Goal: Task Accomplishment & Management: Use online tool/utility

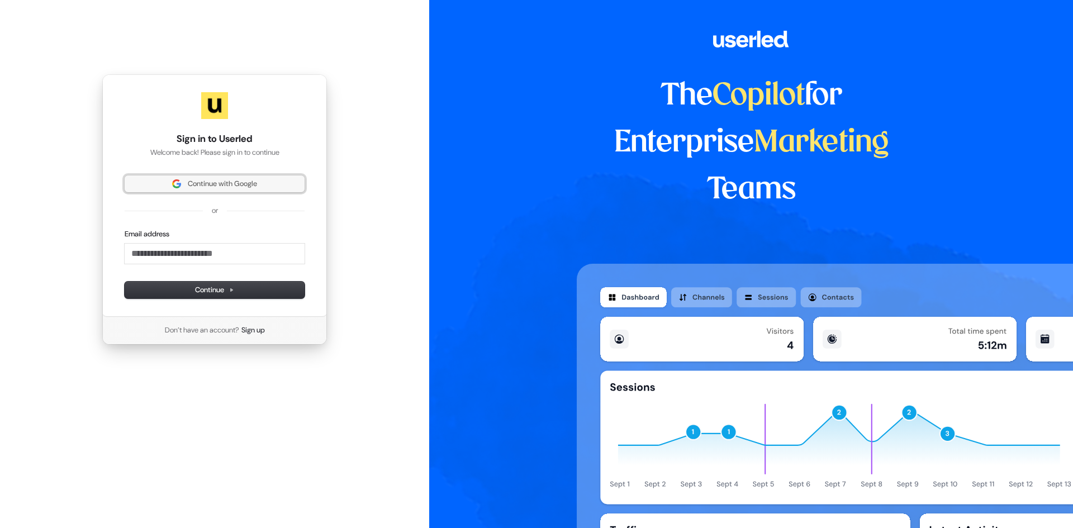
click at [227, 179] on span "Continue with Google" at bounding box center [222, 184] width 69 height 10
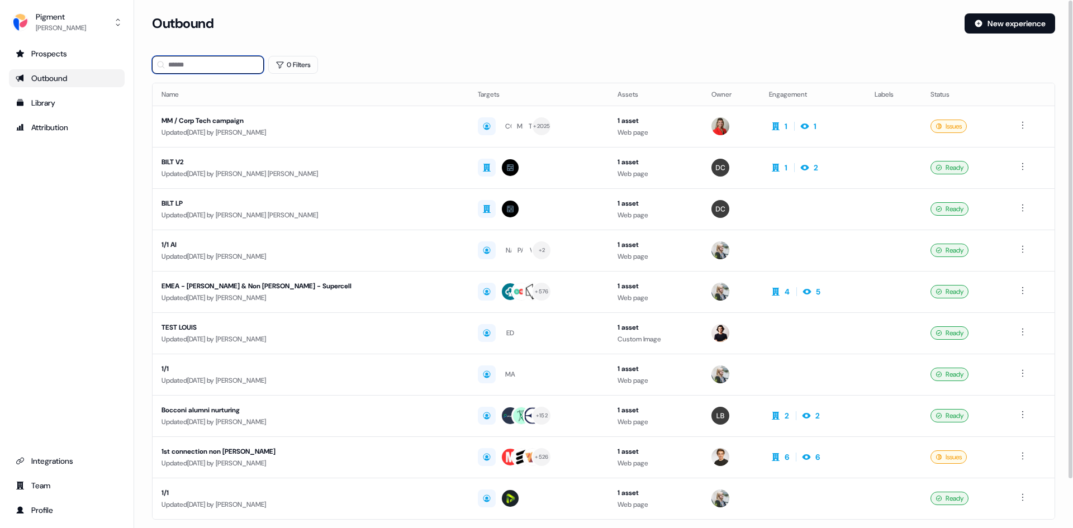
click at [230, 68] on input at bounding box center [208, 65] width 112 height 18
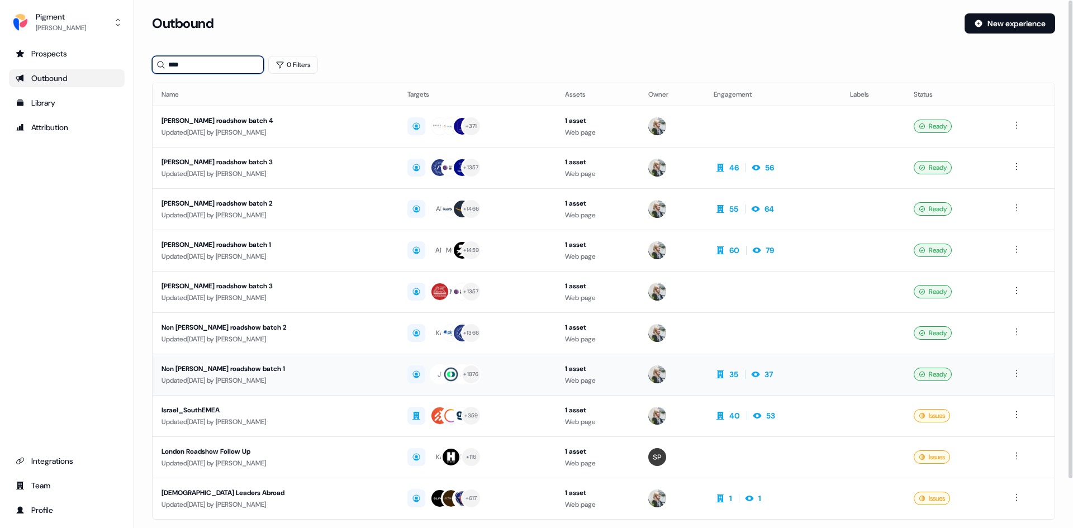
type input "****"
click at [220, 366] on div "Non BoB Paris roadshow batch 1" at bounding box center [276, 368] width 228 height 11
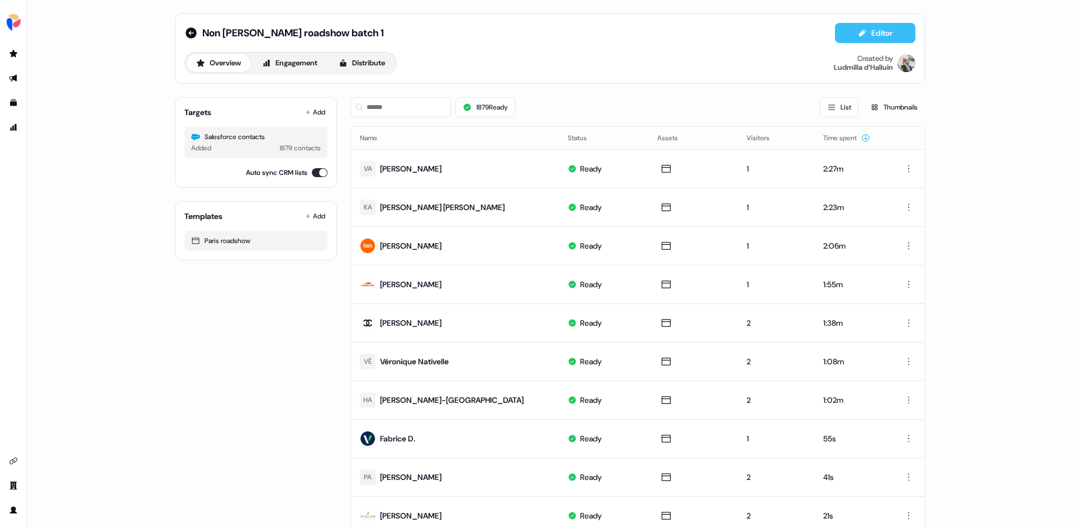
click at [871, 39] on button "Editor" at bounding box center [875, 33] width 81 height 20
click at [236, 240] on div "Paris roadshow" at bounding box center [256, 240] width 130 height 11
click at [220, 60] on button "Overview" at bounding box center [219, 63] width 64 height 18
click at [890, 29] on button "Editor" at bounding box center [875, 33] width 81 height 20
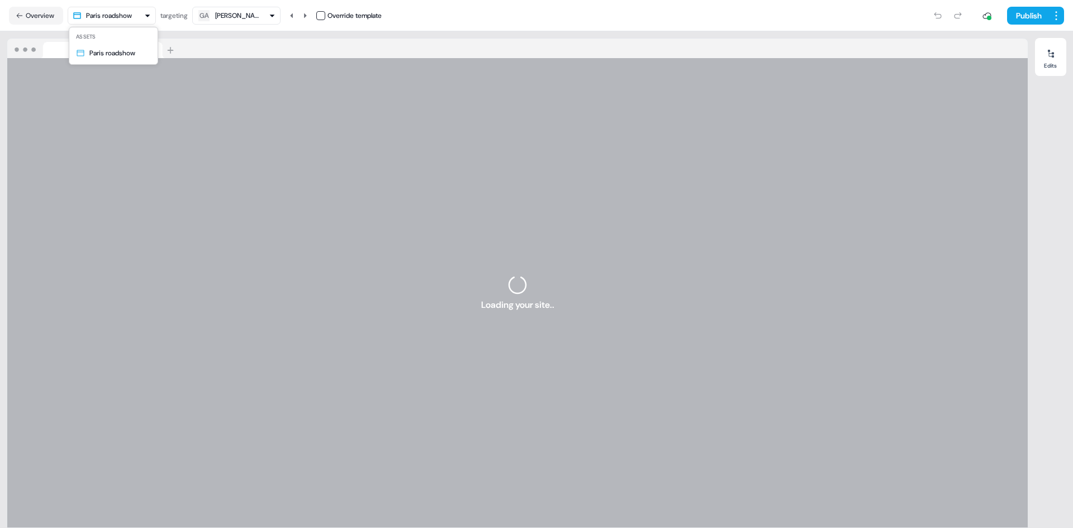
click at [147, 18] on html "For the best experience switch devices to a bigger screen. Go to Userled.io Non…" at bounding box center [536, 264] width 1073 height 528
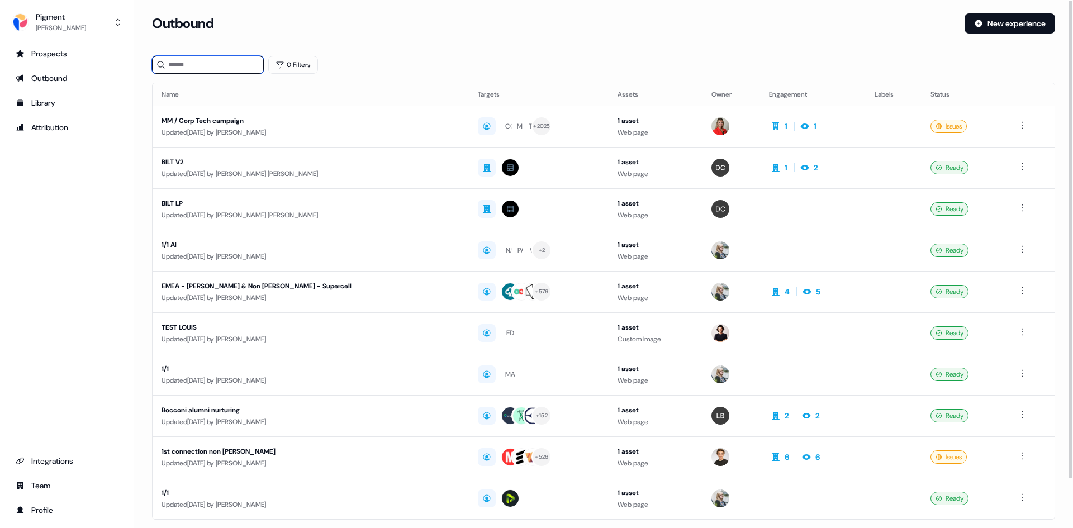
click at [231, 63] on input at bounding box center [208, 65] width 112 height 18
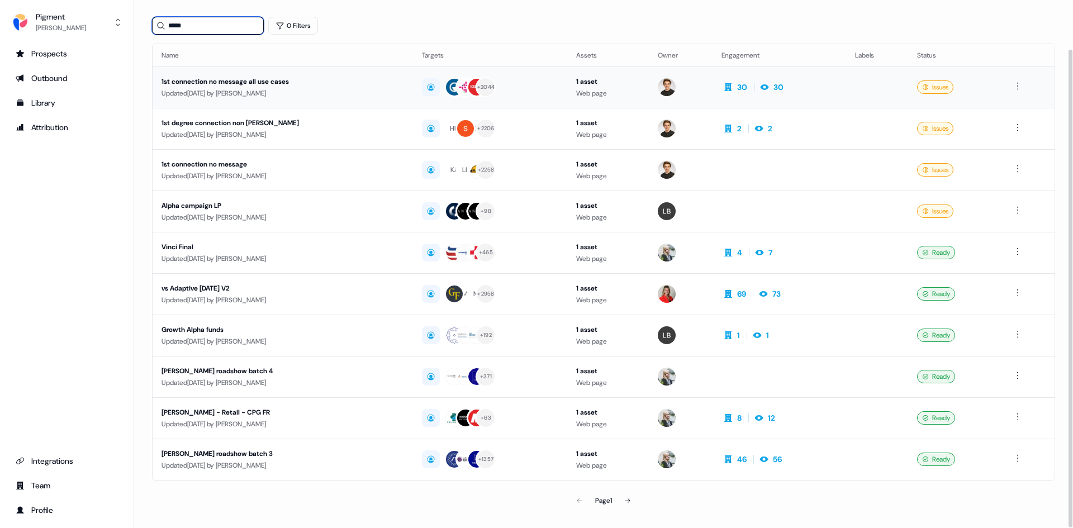
scroll to position [54, 0]
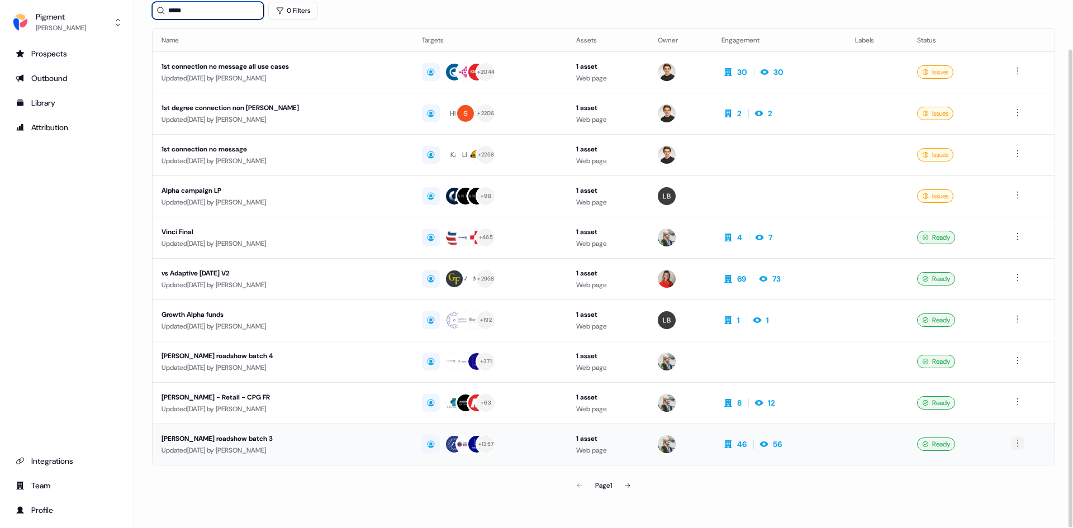
type input "*****"
click at [1017, 441] on html "For the best experience switch devices to a bigger screen. Go to [DOMAIN_NAME] …" at bounding box center [536, 264] width 1073 height 528
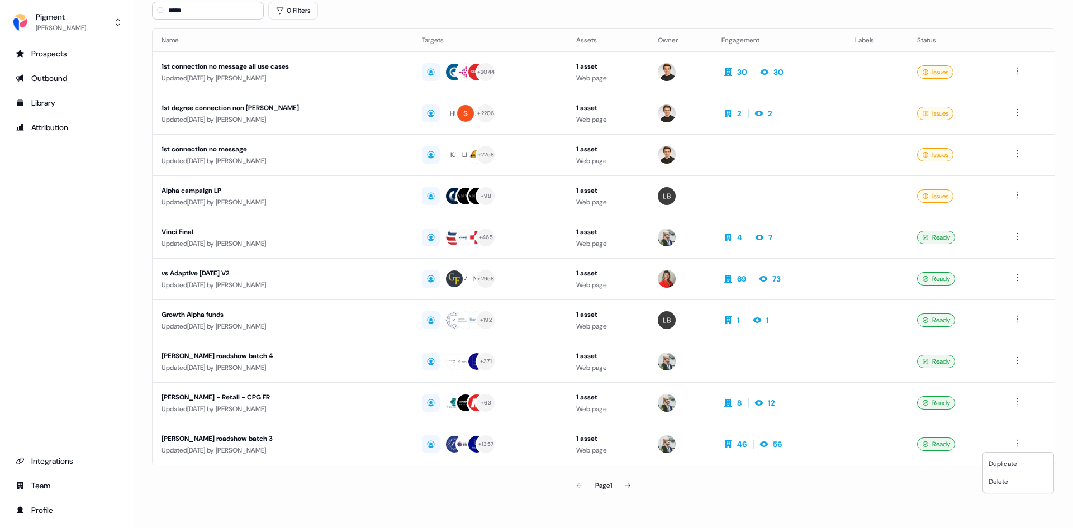
click at [197, 449] on html "For the best experience switch devices to a bigger screen. Go to [DOMAIN_NAME] …" at bounding box center [536, 264] width 1073 height 528
click at [194, 439] on div "[PERSON_NAME] roadshow batch 3" at bounding box center [283, 438] width 243 height 11
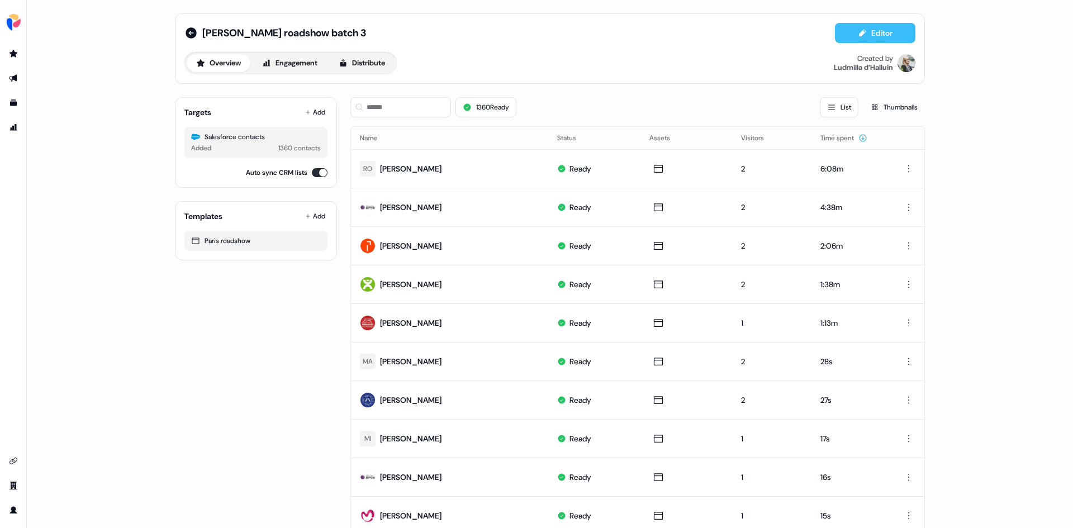
click at [846, 32] on button "Editor" at bounding box center [875, 33] width 81 height 20
click at [17, 105] on icon "Go to templates" at bounding box center [13, 102] width 9 height 9
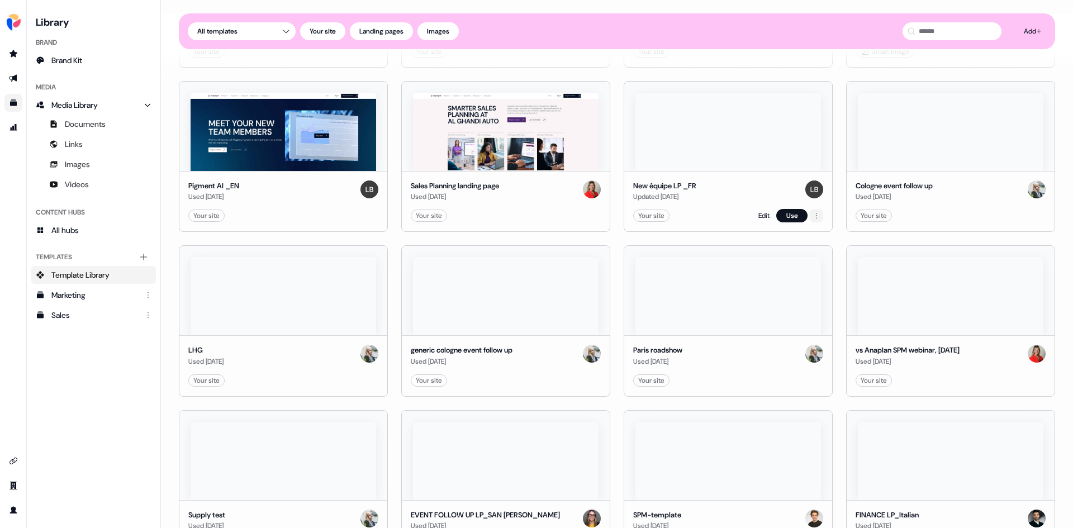
scroll to position [335, 0]
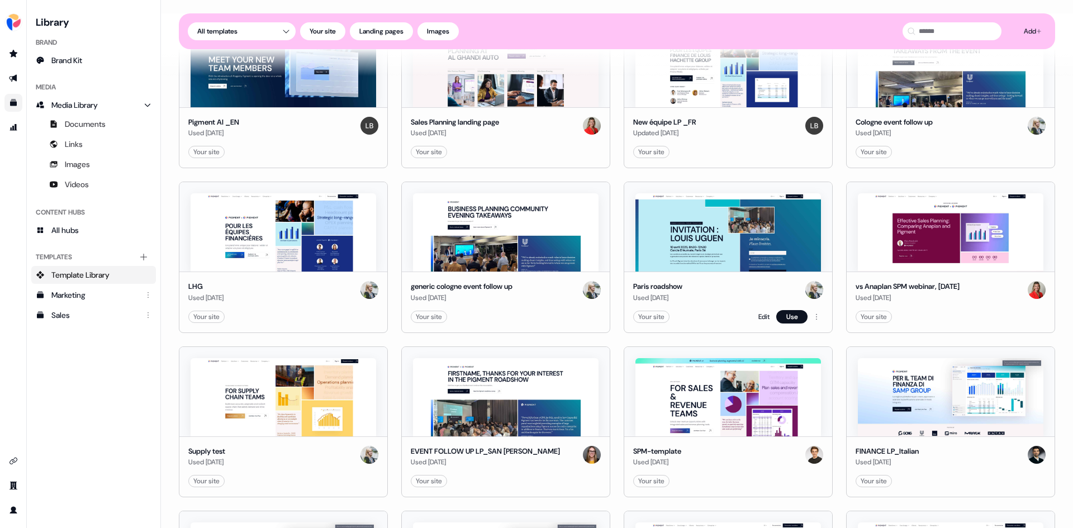
click at [702, 282] on div "Paris roadshow Used [DATE]" at bounding box center [728, 292] width 190 height 22
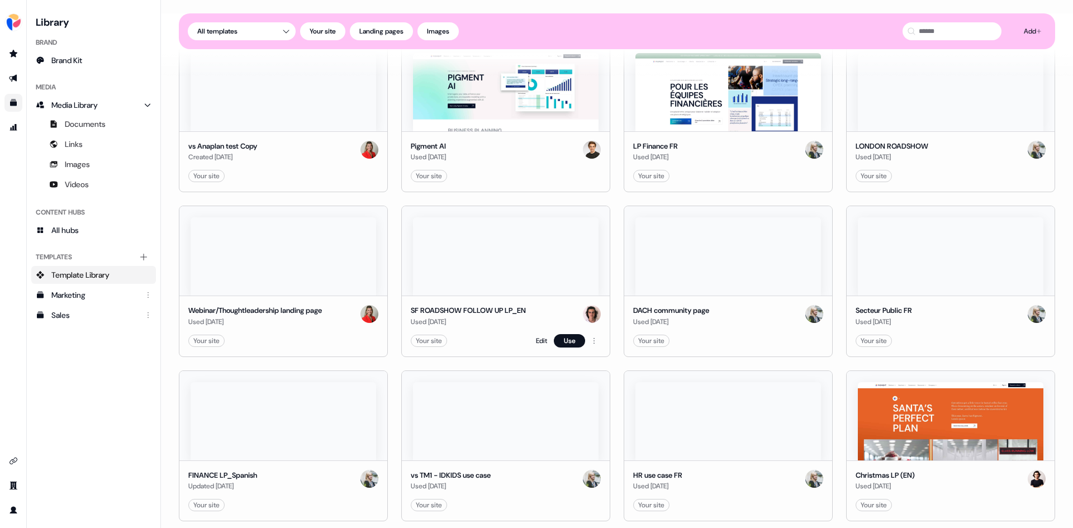
scroll to position [950, 0]
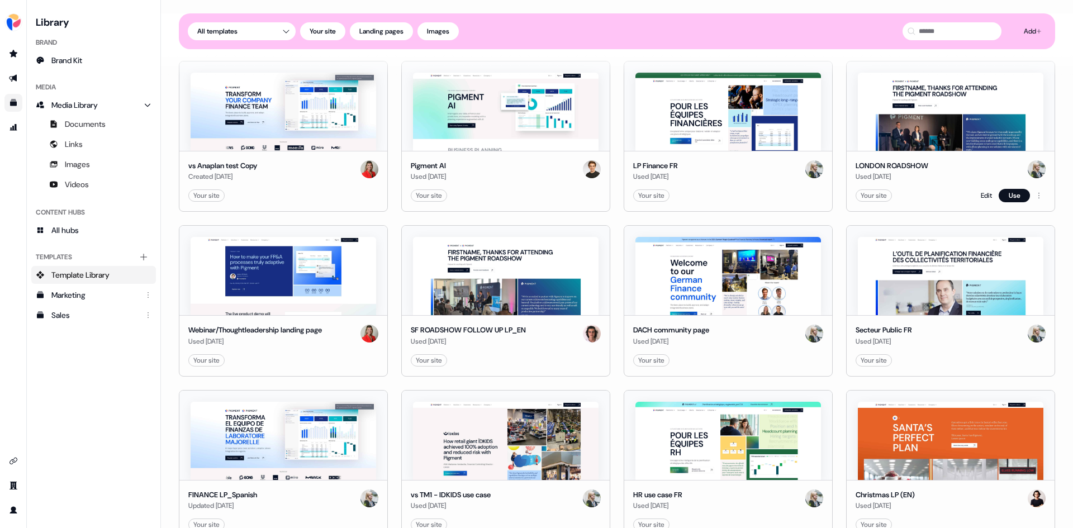
click at [912, 165] on div "LONDON ROADSHOW" at bounding box center [892, 165] width 73 height 11
click at [981, 200] on link "Edit" at bounding box center [986, 195] width 11 height 11
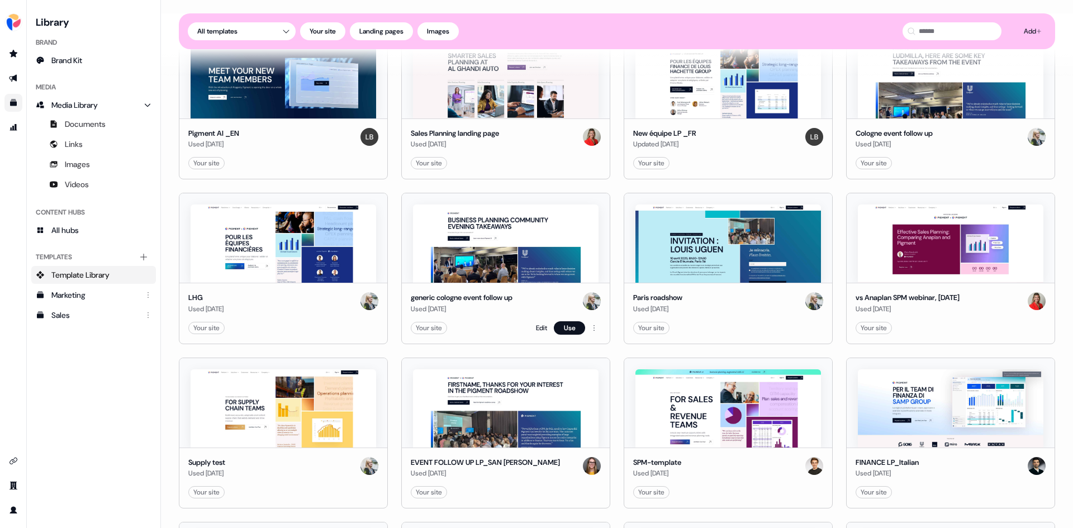
scroll to position [391, 0]
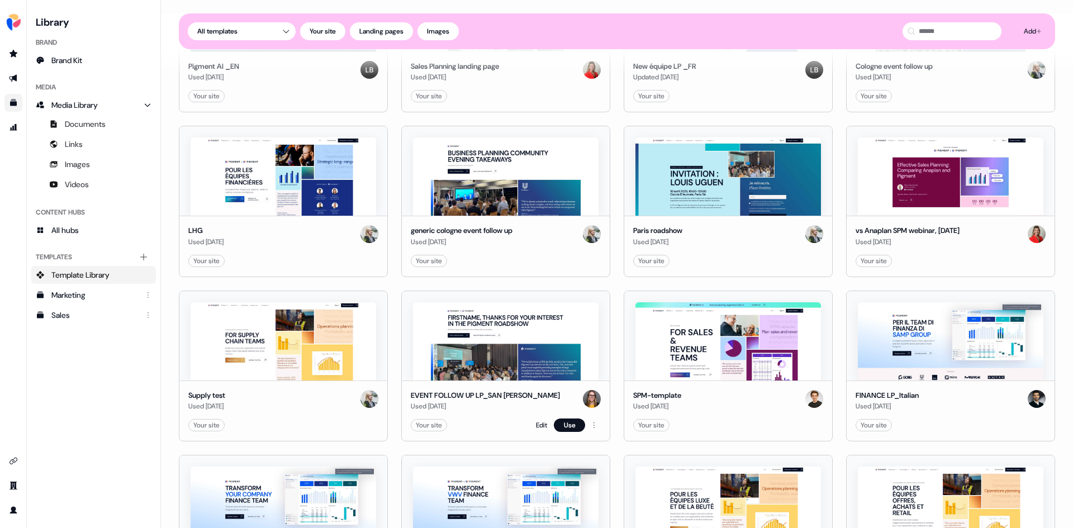
click at [531, 425] on div "Your site Edit Use" at bounding box center [506, 425] width 190 height 13
click at [543, 426] on link "Edit" at bounding box center [541, 425] width 11 height 11
